Goal: Task Accomplishment & Management: Use online tool/utility

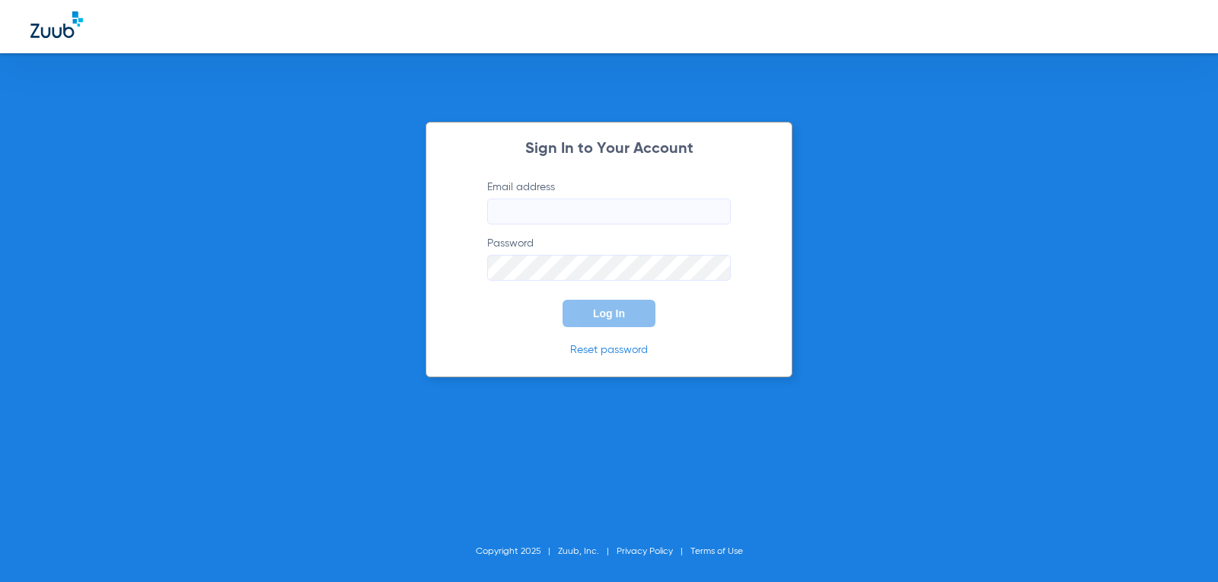
type input "[EMAIL_ADDRESS][DOMAIN_NAME]"
click at [598, 317] on span "Log In" at bounding box center [609, 314] width 32 height 12
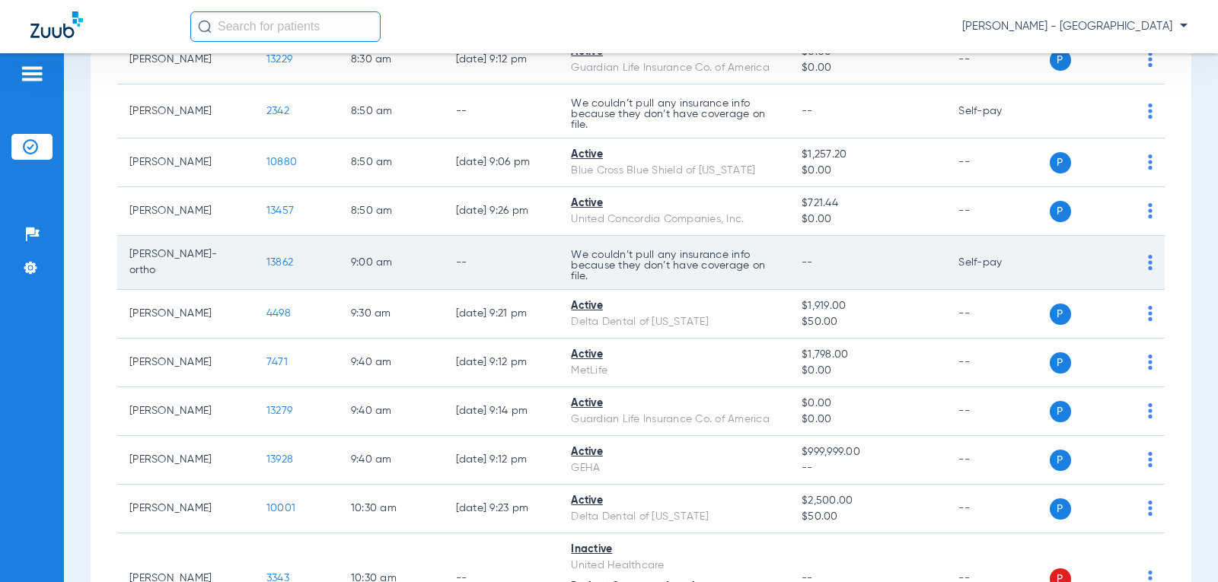
scroll to position [457, 0]
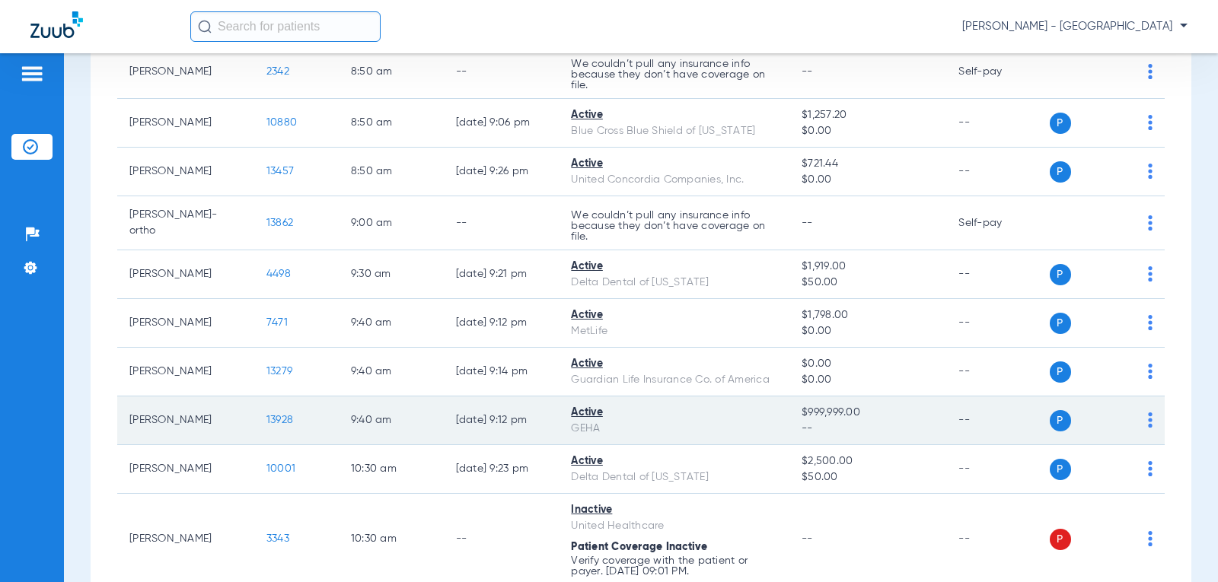
click at [274, 422] on span "13928" at bounding box center [279, 420] width 27 height 11
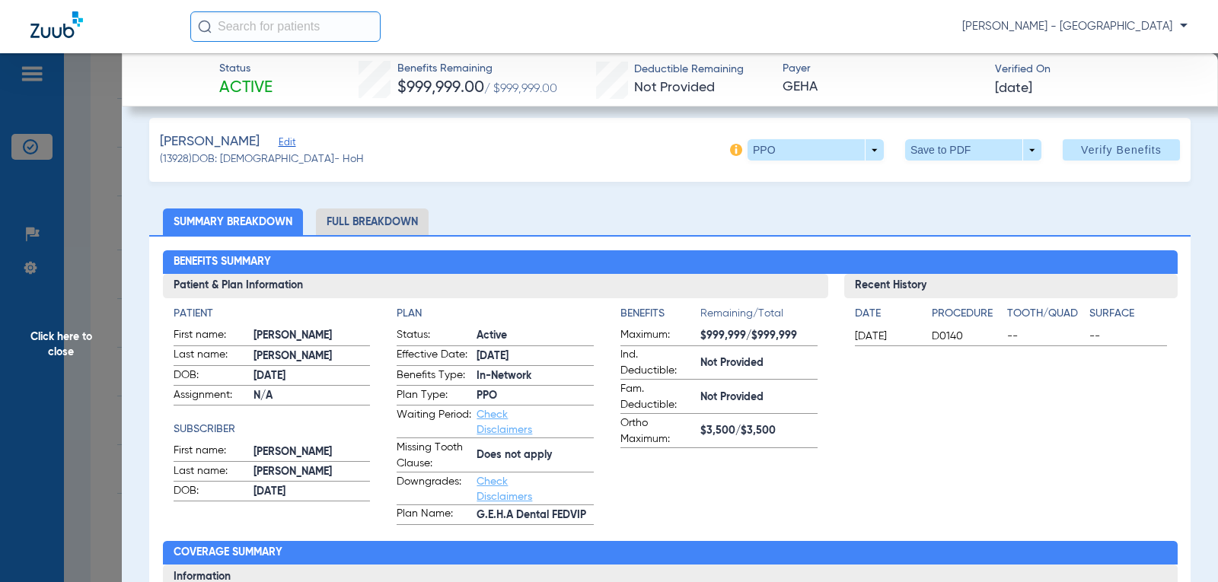
scroll to position [0, 0]
